Goal: Task Accomplishment & Management: Manage account settings

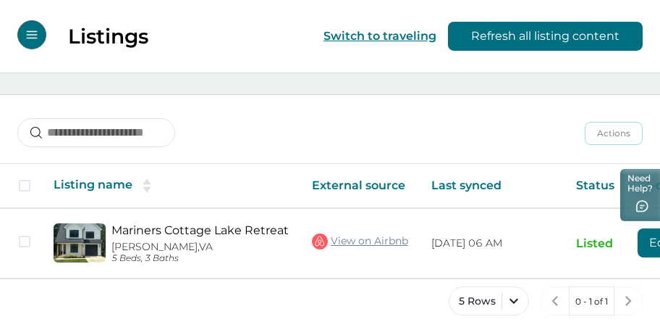
scroll to position [161, 0]
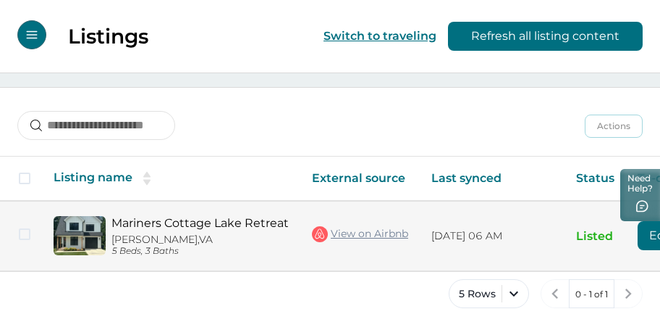
click at [143, 220] on link "Mariners Cottage Lake Retreat" at bounding box center [200, 223] width 177 height 14
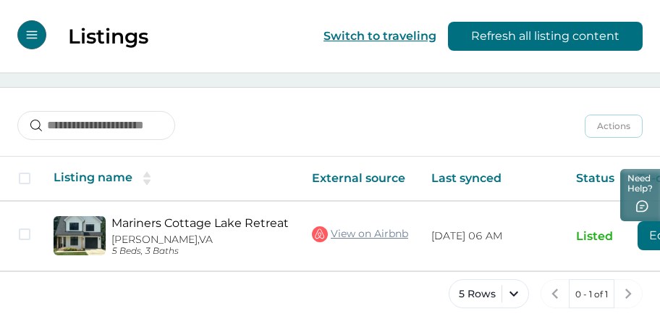
scroll to position [0, 140]
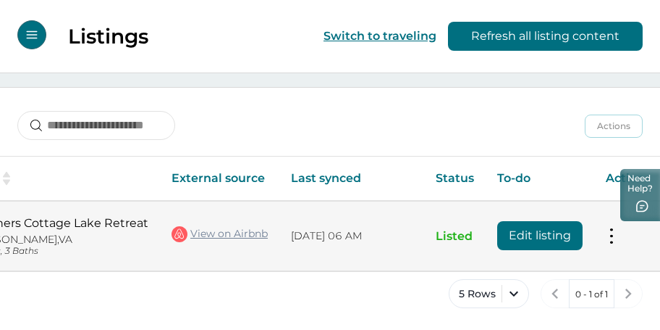
click at [608, 230] on button at bounding box center [612, 235] width 12 height 15
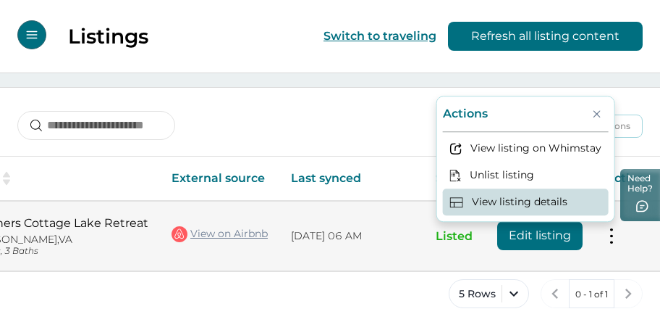
click at [537, 206] on button "View listing details" at bounding box center [526, 202] width 166 height 27
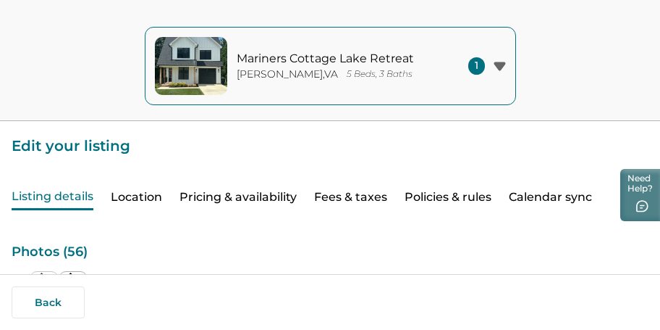
click at [569, 193] on button "Calendar sync" at bounding box center [550, 197] width 83 height 25
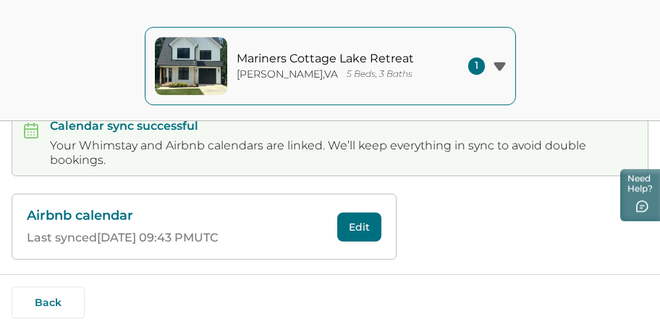
scroll to position [272, 0]
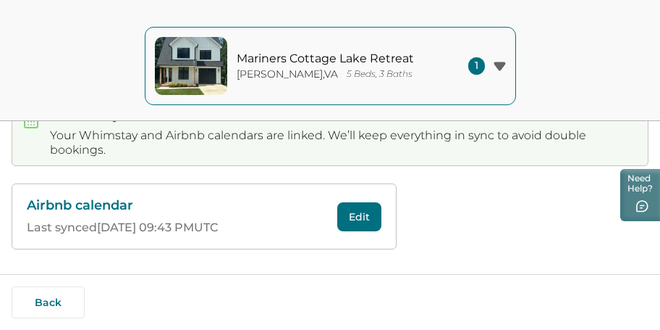
click at [366, 221] on button "Edit" at bounding box center [359, 216] width 44 height 29
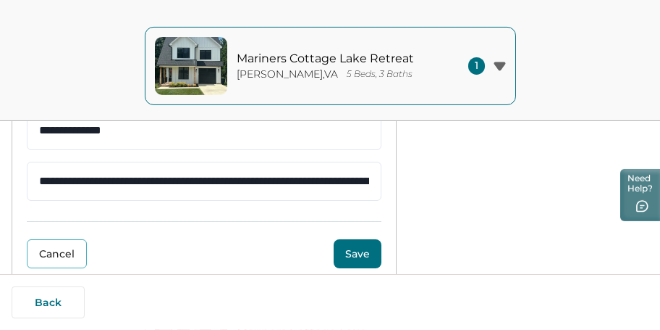
scroll to position [435, 0]
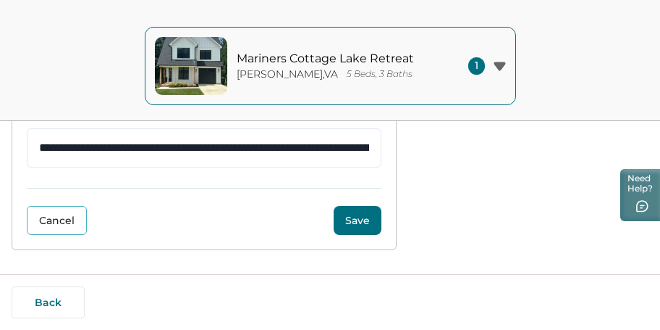
click at [351, 219] on button "Save" at bounding box center [358, 220] width 48 height 29
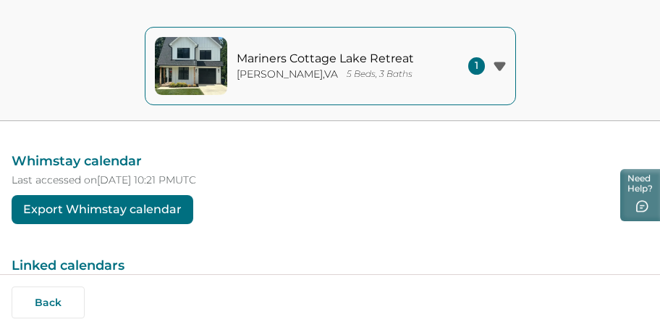
scroll to position [84, 0]
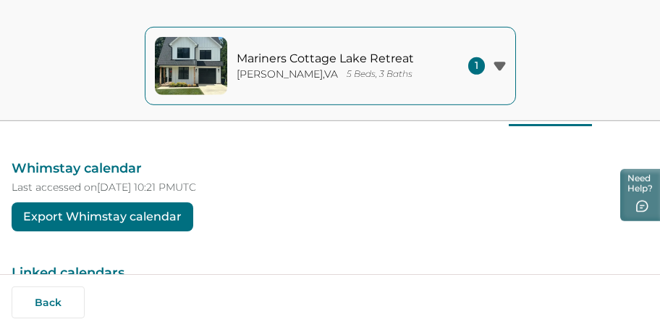
click at [163, 214] on button "Export Whimstay calendar" at bounding box center [103, 216] width 182 height 29
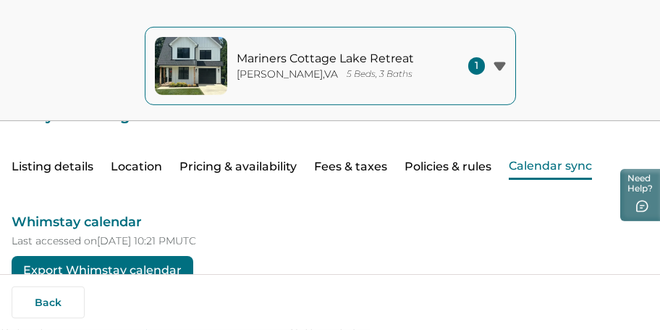
scroll to position [0, 0]
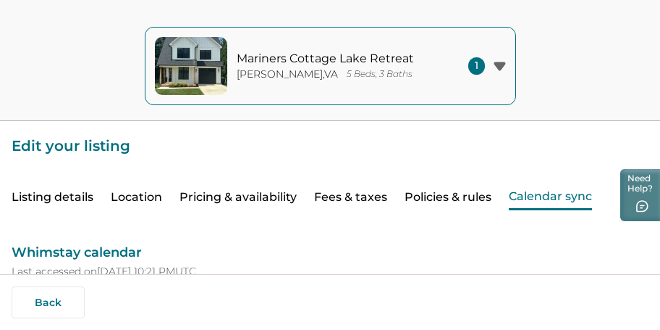
click at [261, 198] on button "Pricing & availability" at bounding box center [238, 197] width 117 height 25
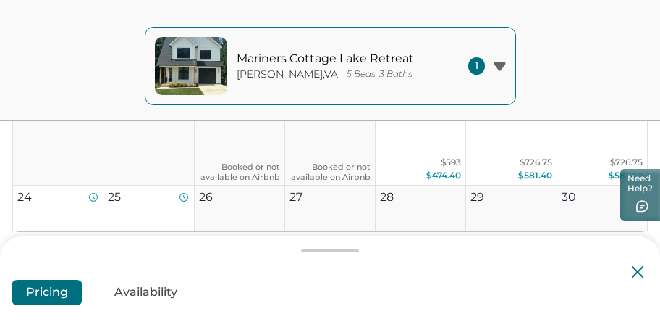
scroll to position [218, 0]
click at [161, 298] on button "Availability" at bounding box center [146, 292] width 92 height 25
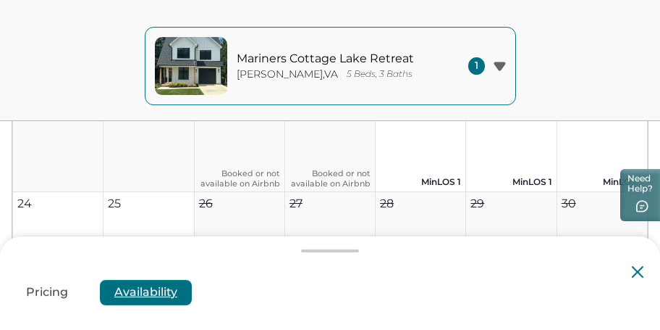
scroll to position [302, 0]
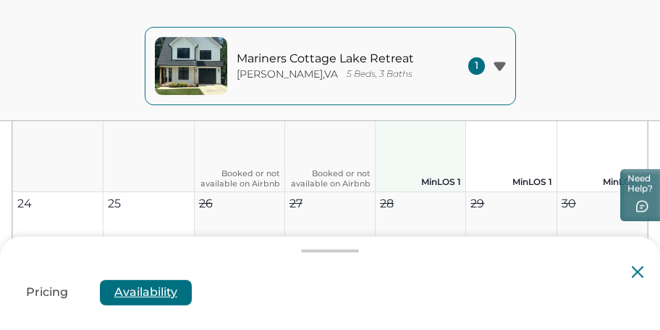
click at [440, 171] on button "21 MinLOS 1" at bounding box center [421, 145] width 91 height 94
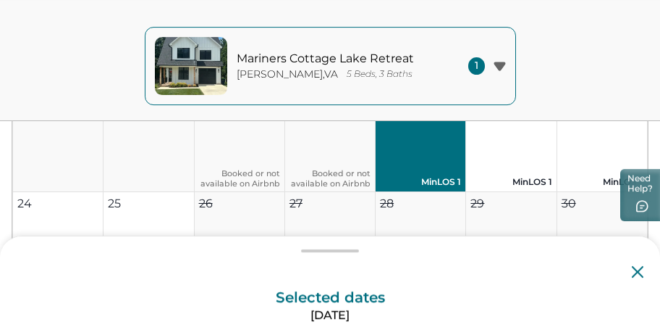
click at [440, 171] on button "21 MinLOS 1" at bounding box center [421, 145] width 91 height 94
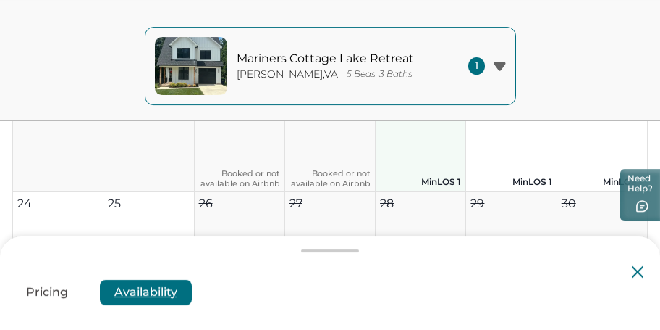
click at [440, 171] on button "21 MinLOS 1" at bounding box center [421, 145] width 91 height 94
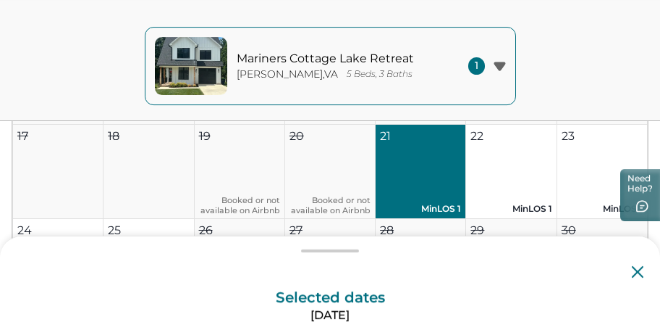
scroll to position [275, 0]
click at [642, 268] on icon at bounding box center [638, 272] width 12 height 12
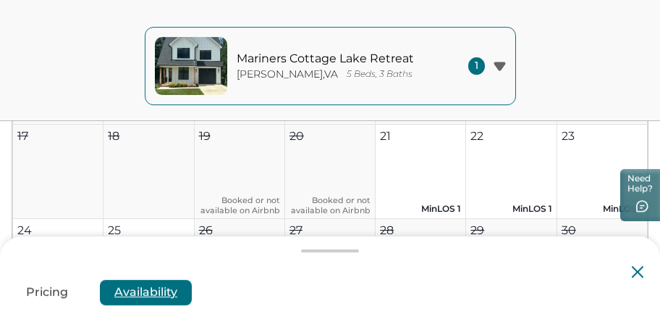
click at [638, 274] on icon at bounding box center [638, 272] width 12 height 12
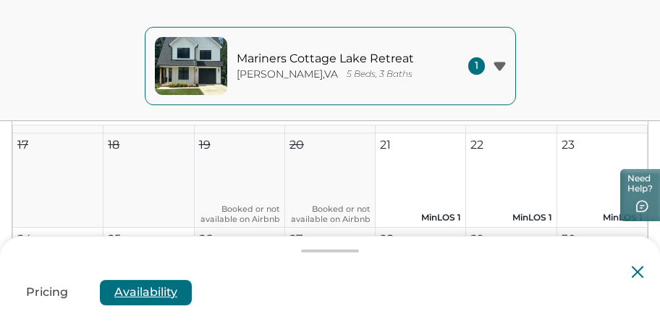
scroll to position [204, 0]
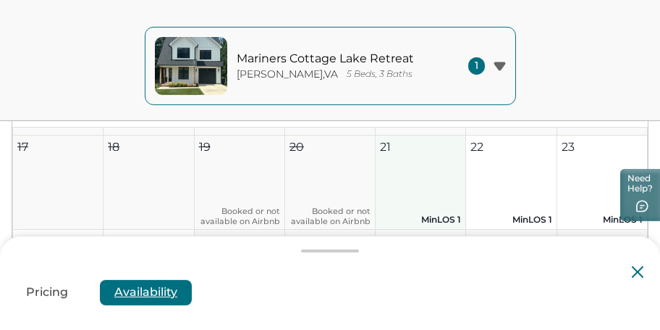
click at [420, 206] on button "21 MinLOS 1" at bounding box center [421, 182] width 91 height 94
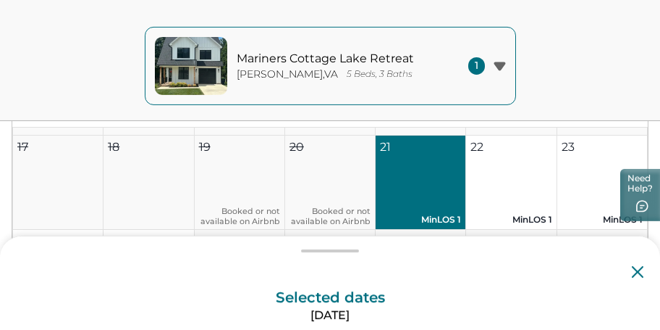
click at [420, 206] on button "21 MinLOS 1" at bounding box center [421, 182] width 91 height 94
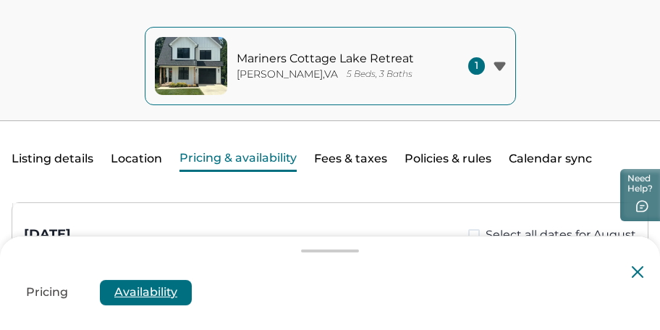
scroll to position [39, 0]
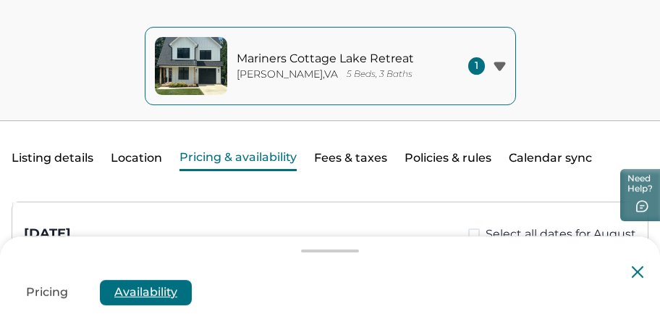
click at [67, 161] on button "Listing details" at bounding box center [53, 158] width 82 height 25
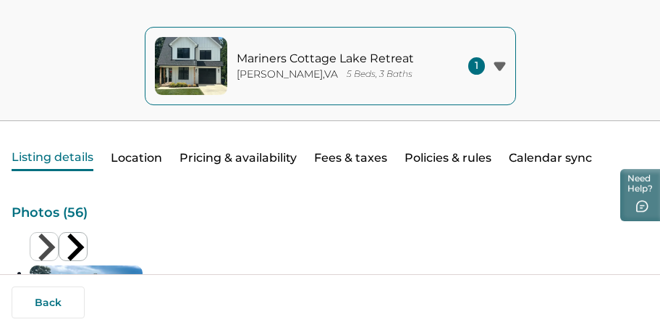
click at [497, 70] on icon "button" at bounding box center [500, 66] width 12 height 9
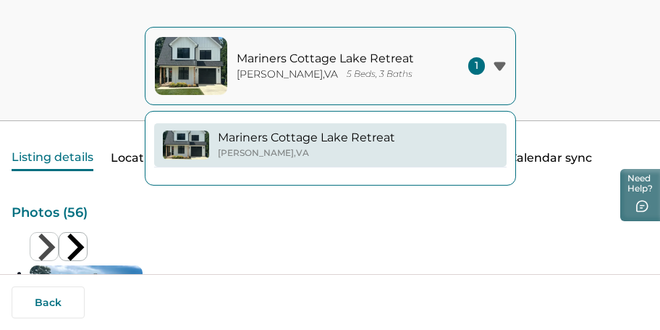
click at [497, 70] on icon "button" at bounding box center [500, 66] width 12 height 9
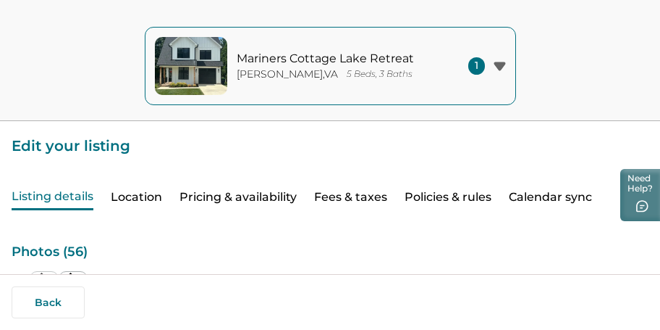
click at [550, 193] on button "Calendar sync" at bounding box center [550, 197] width 83 height 25
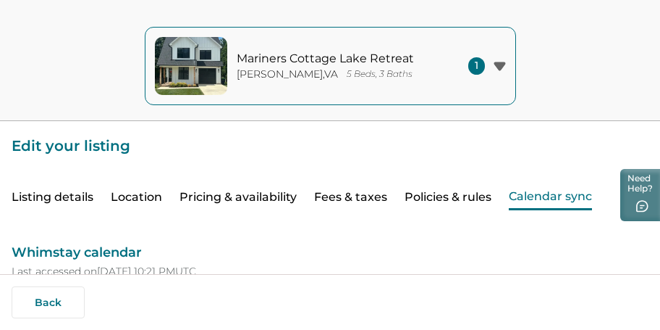
scroll to position [39, 0]
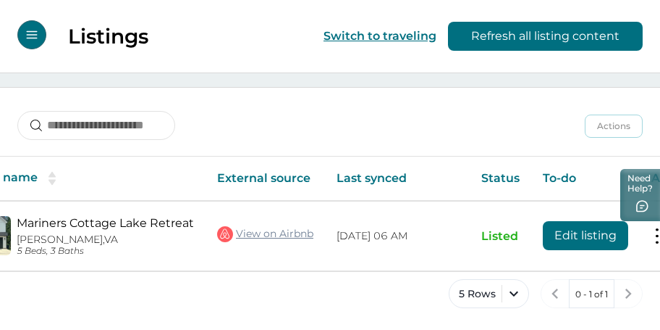
scroll to position [0, 140]
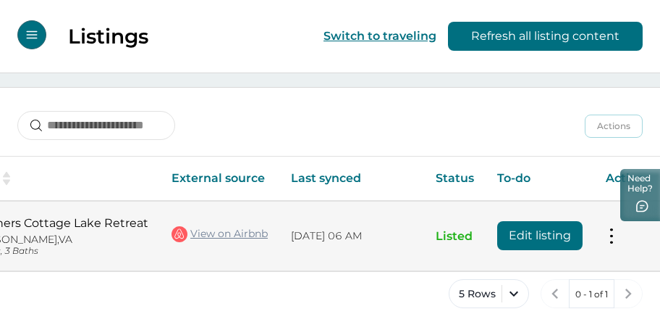
click at [608, 235] on button at bounding box center [612, 235] width 12 height 15
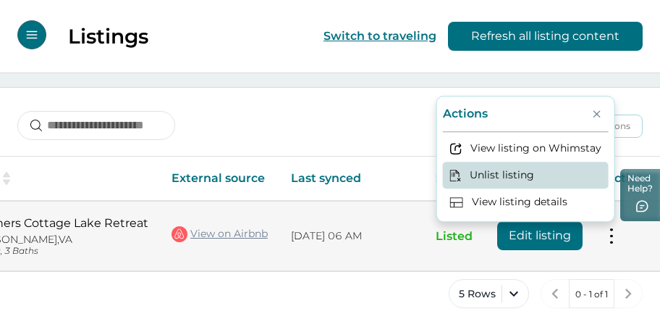
click at [537, 178] on button "Unlist listing" at bounding box center [526, 175] width 166 height 27
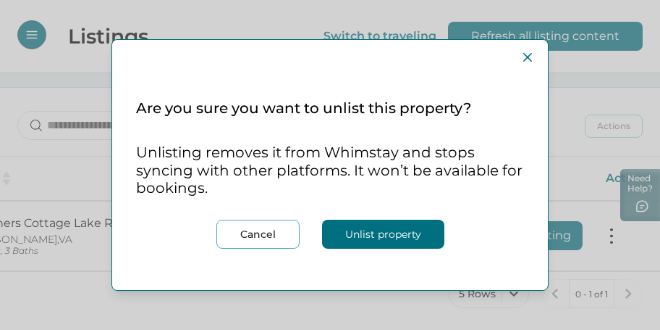
click at [277, 232] on button "Cancel" at bounding box center [258, 233] width 83 height 29
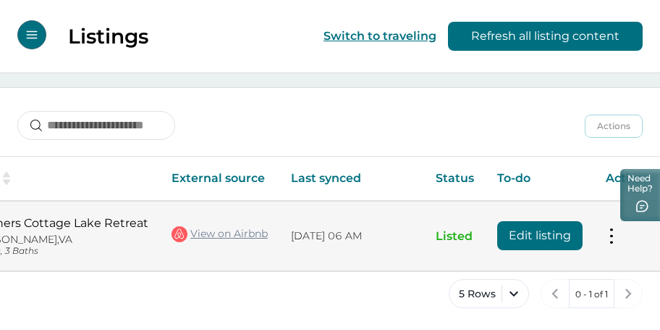
click at [616, 232] on td "Actions View listing on Whimstay Unlist listing View listing details" at bounding box center [629, 236] width 68 height 70
click at [613, 240] on button at bounding box center [612, 235] width 12 height 15
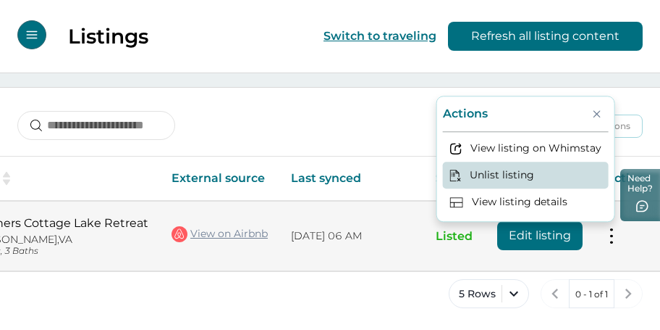
click at [512, 169] on button "Unlist listing" at bounding box center [526, 175] width 166 height 27
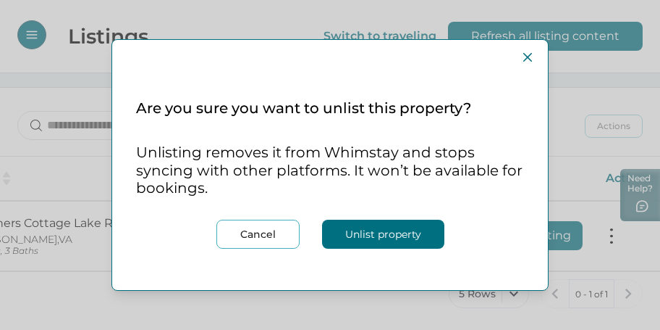
click at [372, 236] on button "Unlist property" at bounding box center [383, 233] width 122 height 29
